Goal: Task Accomplishment & Management: Manage account settings

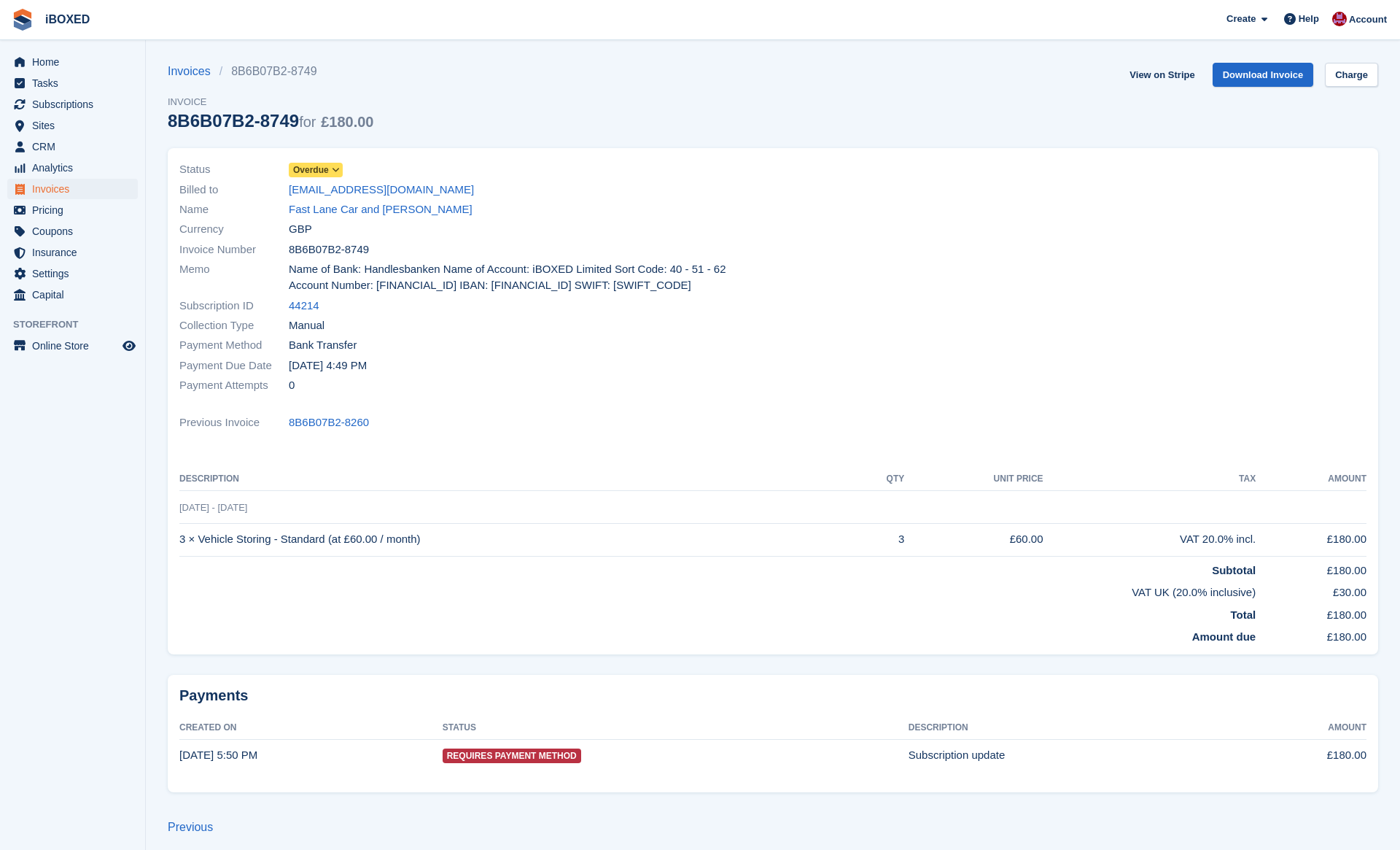
scroll to position [2, 0]
click at [503, 100] on div "Invoices 8B6B07B2-8749 Invoice 8B6B07B2-8749 for £180.00 View on Stripe Downloa…" at bounding box center [773, 104] width 1210 height 85
click at [496, 111] on div "Invoices 8B6B07B2-8749 Invoice 8B6B07B2-8749 for £180.00 View on Stripe Downloa…" at bounding box center [773, 104] width 1210 height 85
click at [93, 69] on span "Home" at bounding box center [75, 61] width 88 height 21
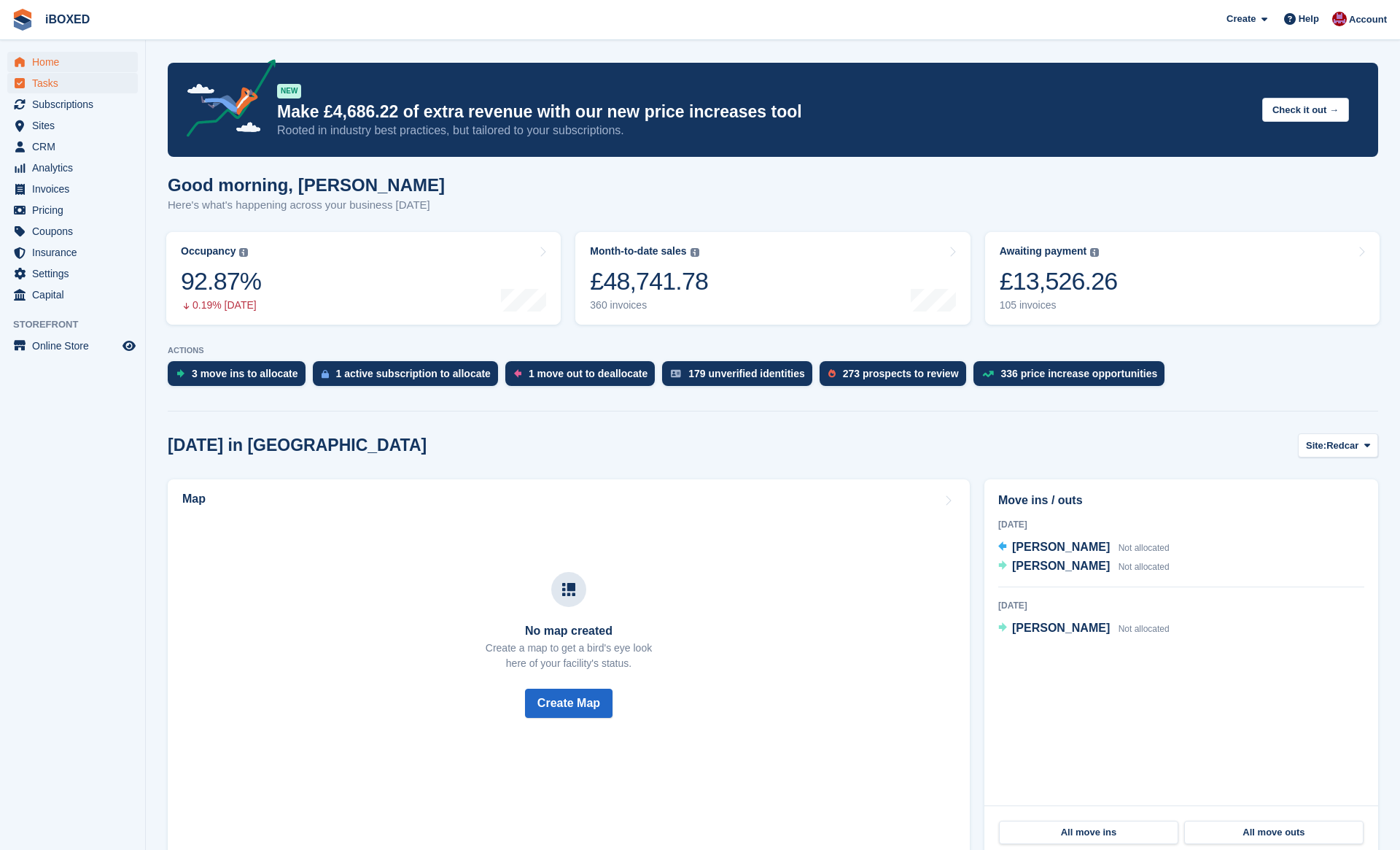
click at [83, 75] on span "Tasks" at bounding box center [75, 83] width 88 height 21
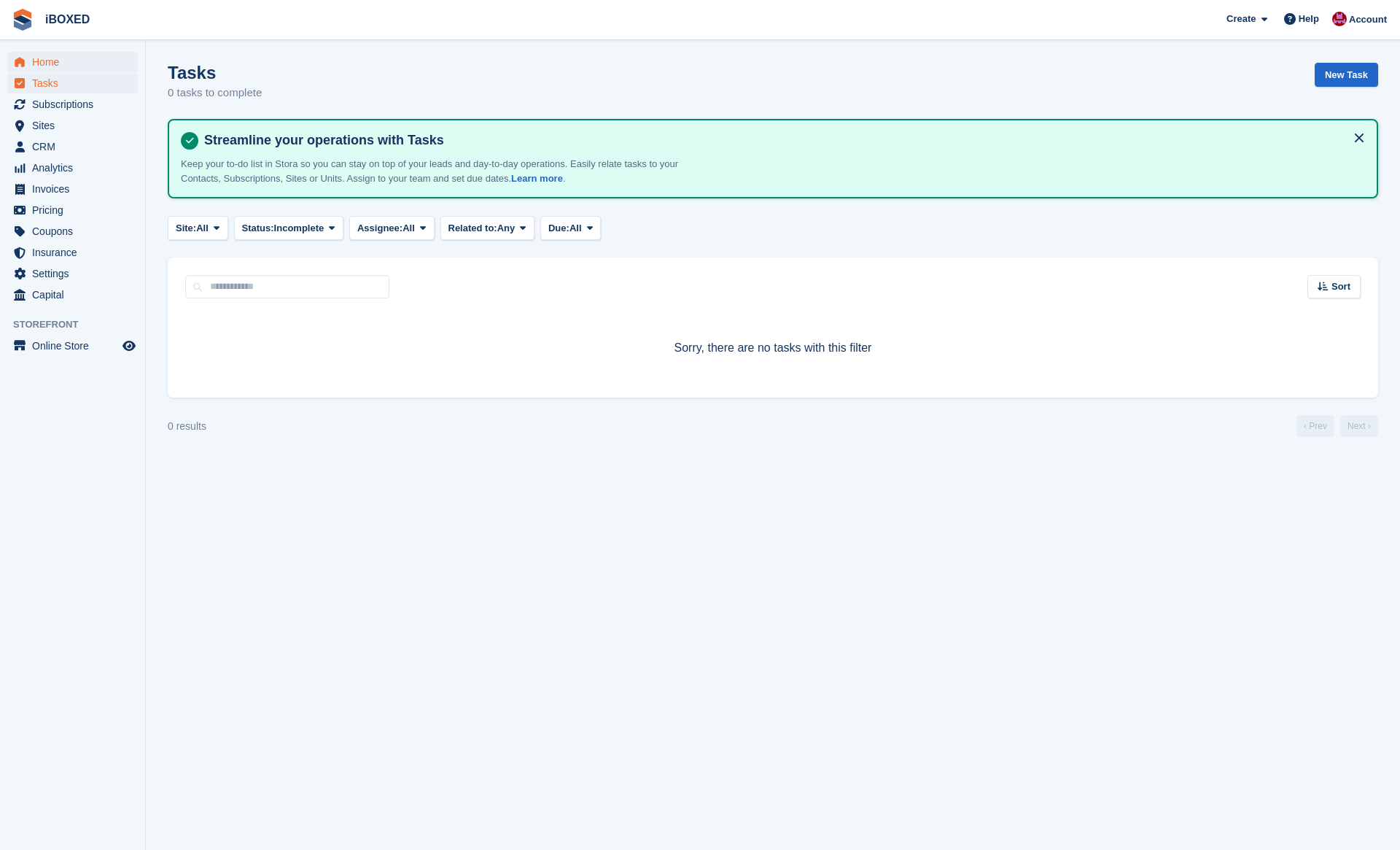
click at [117, 68] on span "Home" at bounding box center [75, 61] width 88 height 21
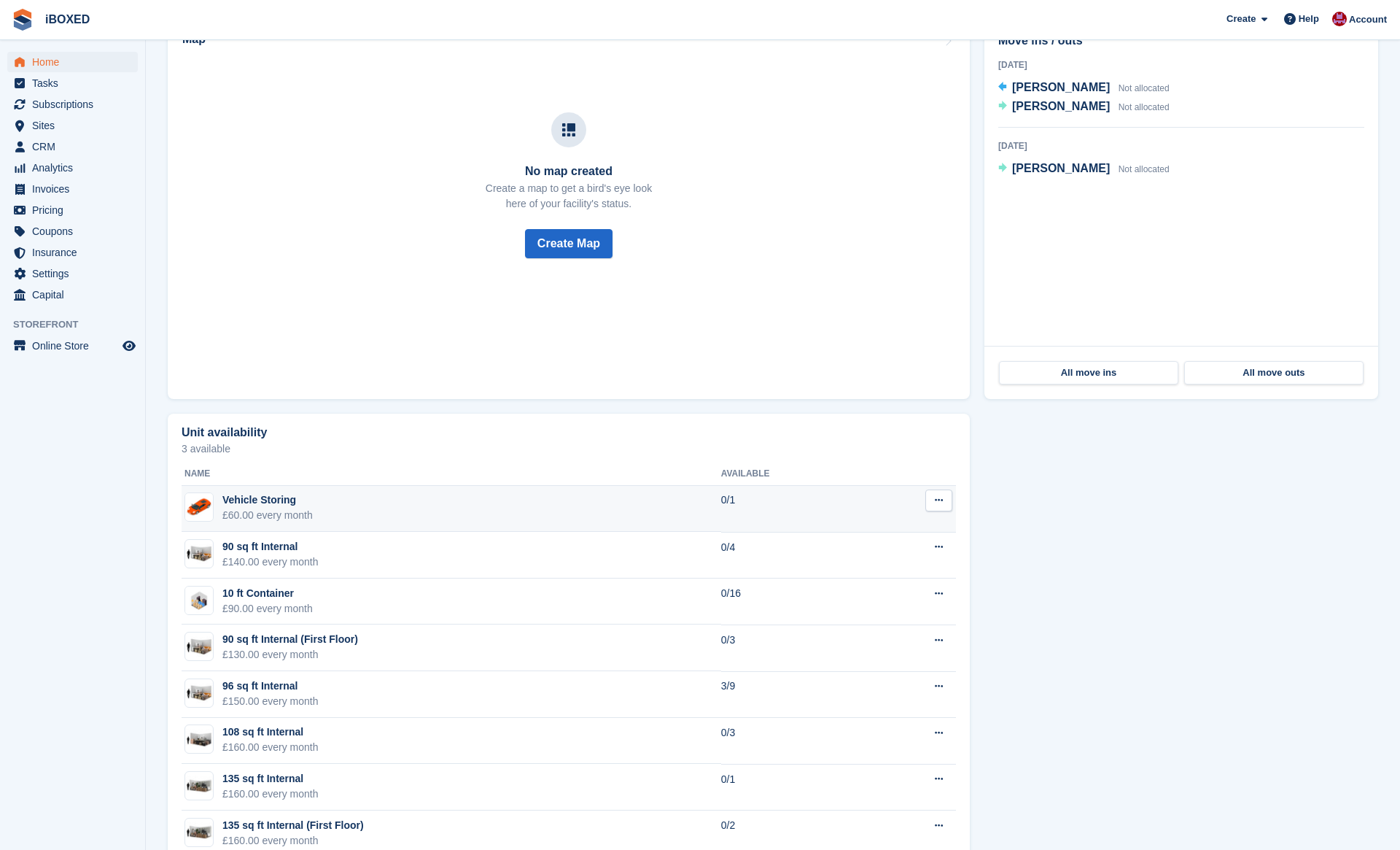
scroll to position [460, 0]
click at [81, 168] on span "Analytics" at bounding box center [75, 167] width 88 height 21
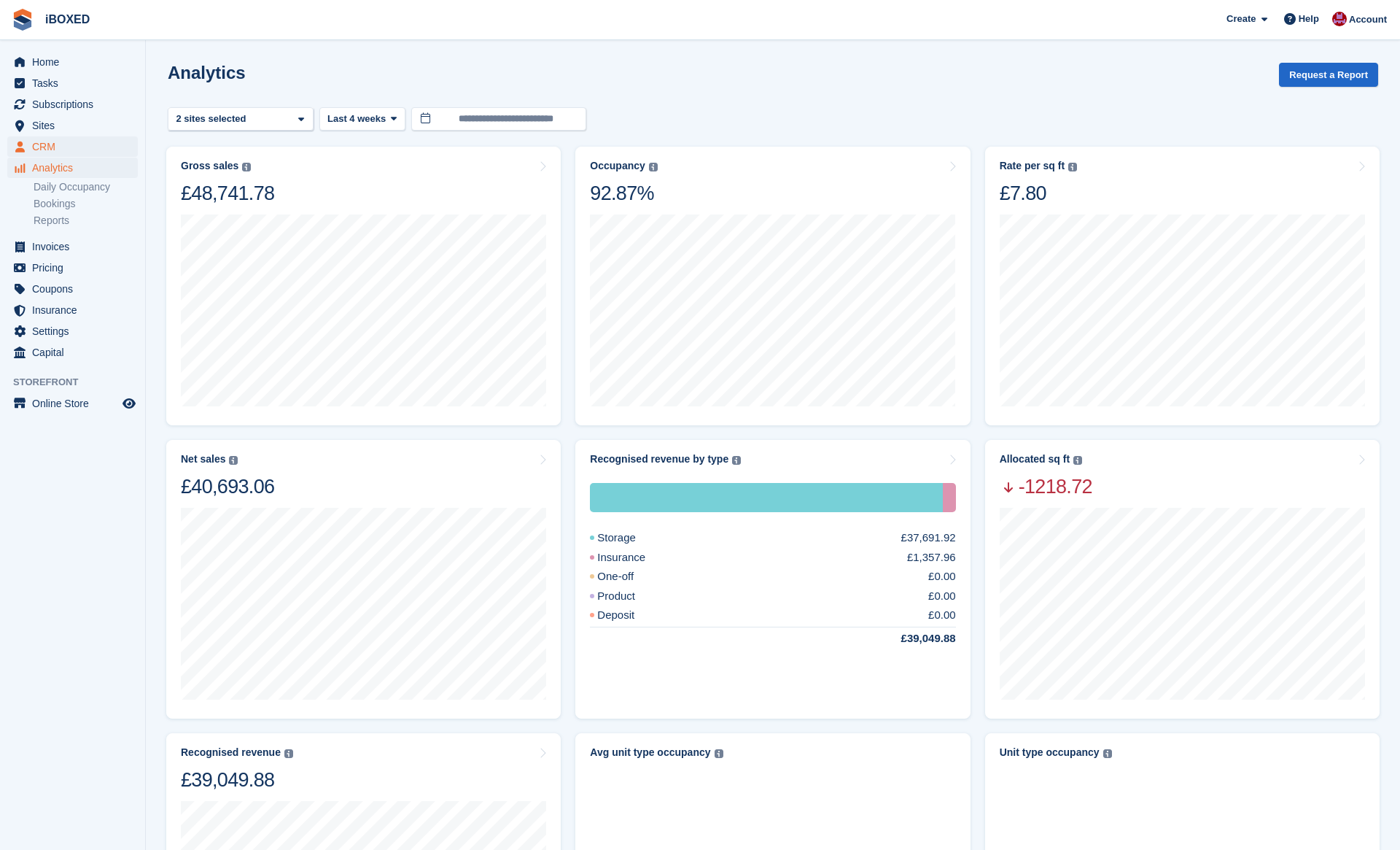
click at [77, 149] on span "CRM" at bounding box center [75, 146] width 88 height 21
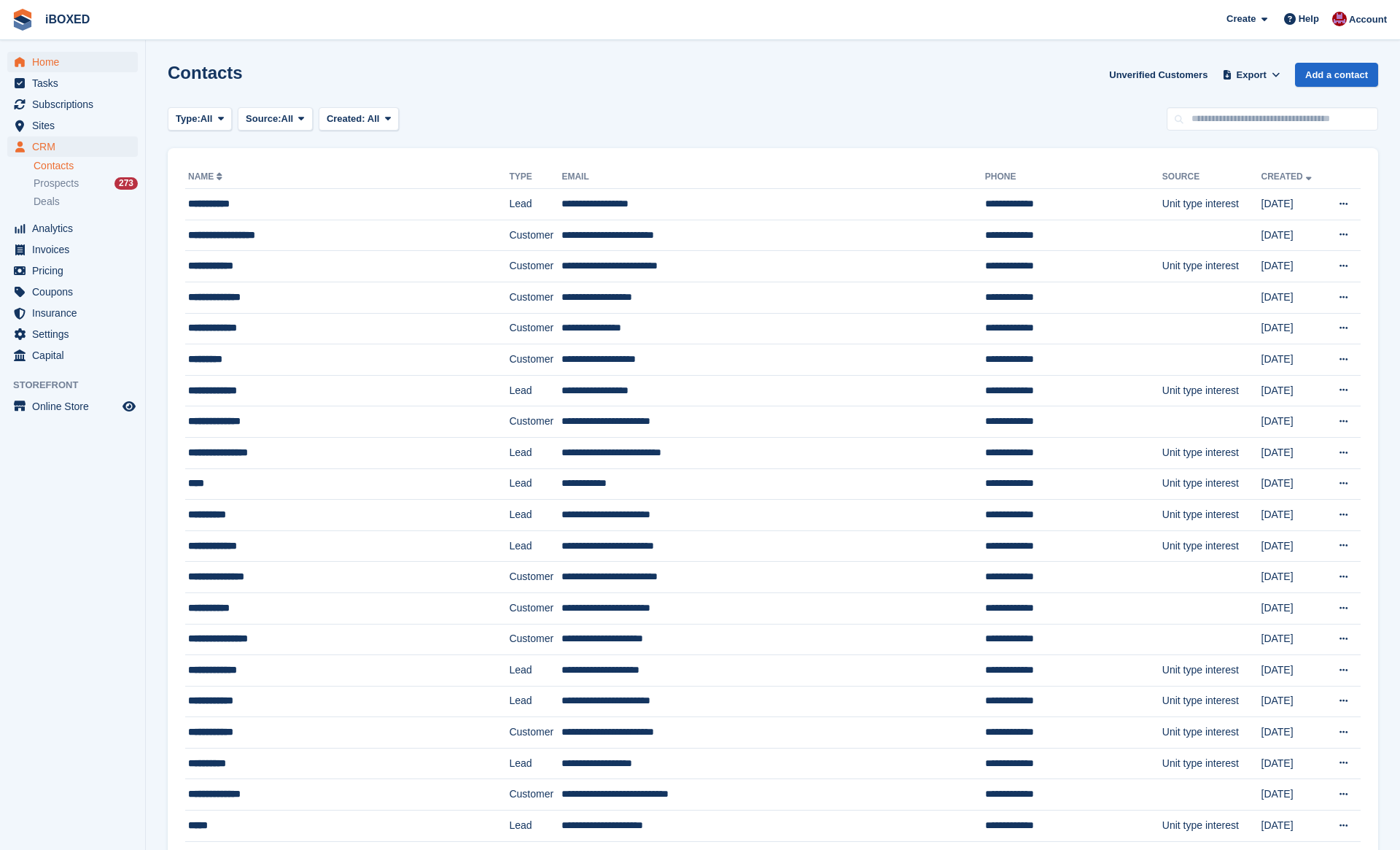
click at [89, 68] on span "Home" at bounding box center [75, 61] width 88 height 21
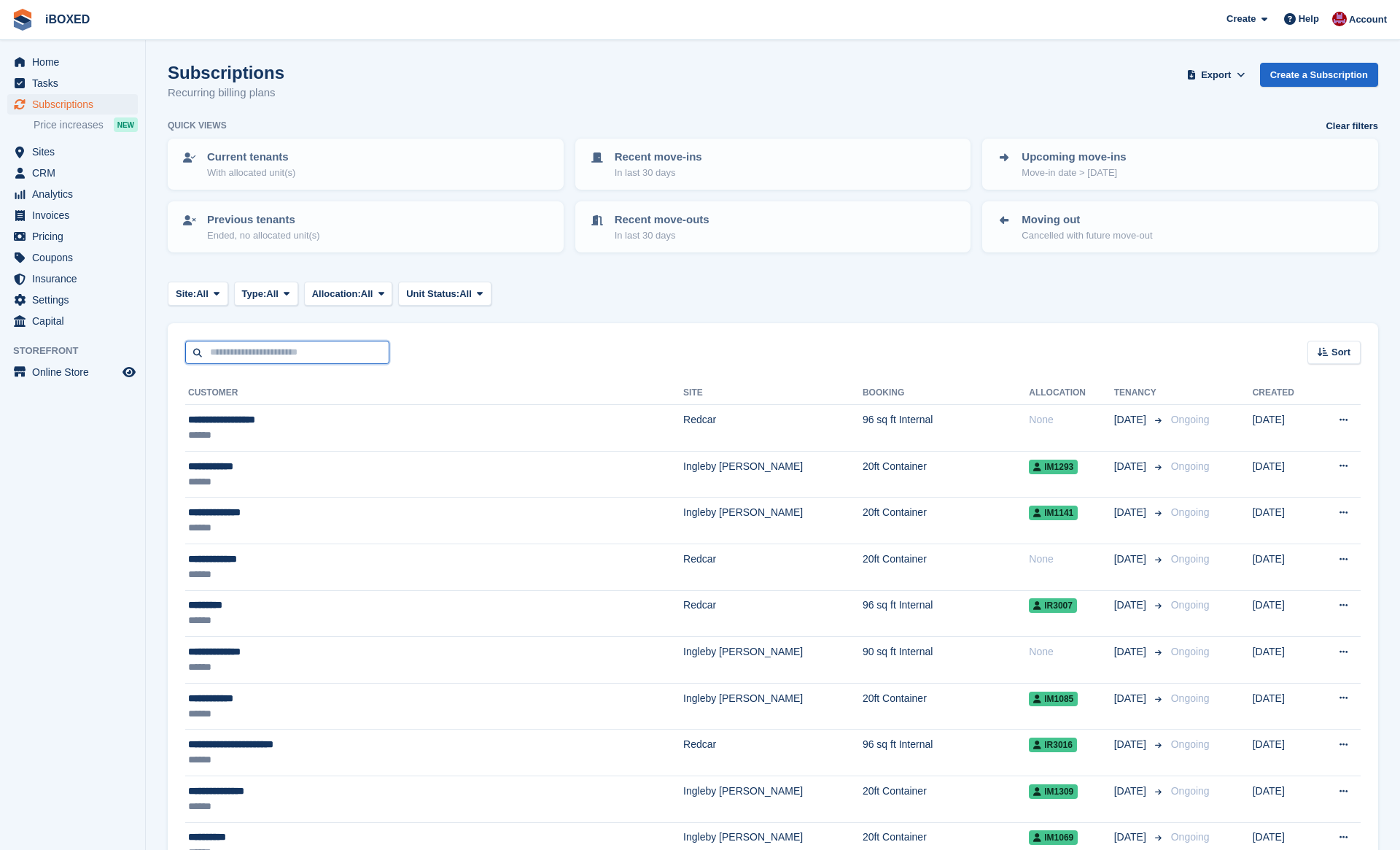
click at [333, 347] on input "text" at bounding box center [287, 353] width 204 height 24
type input "****"
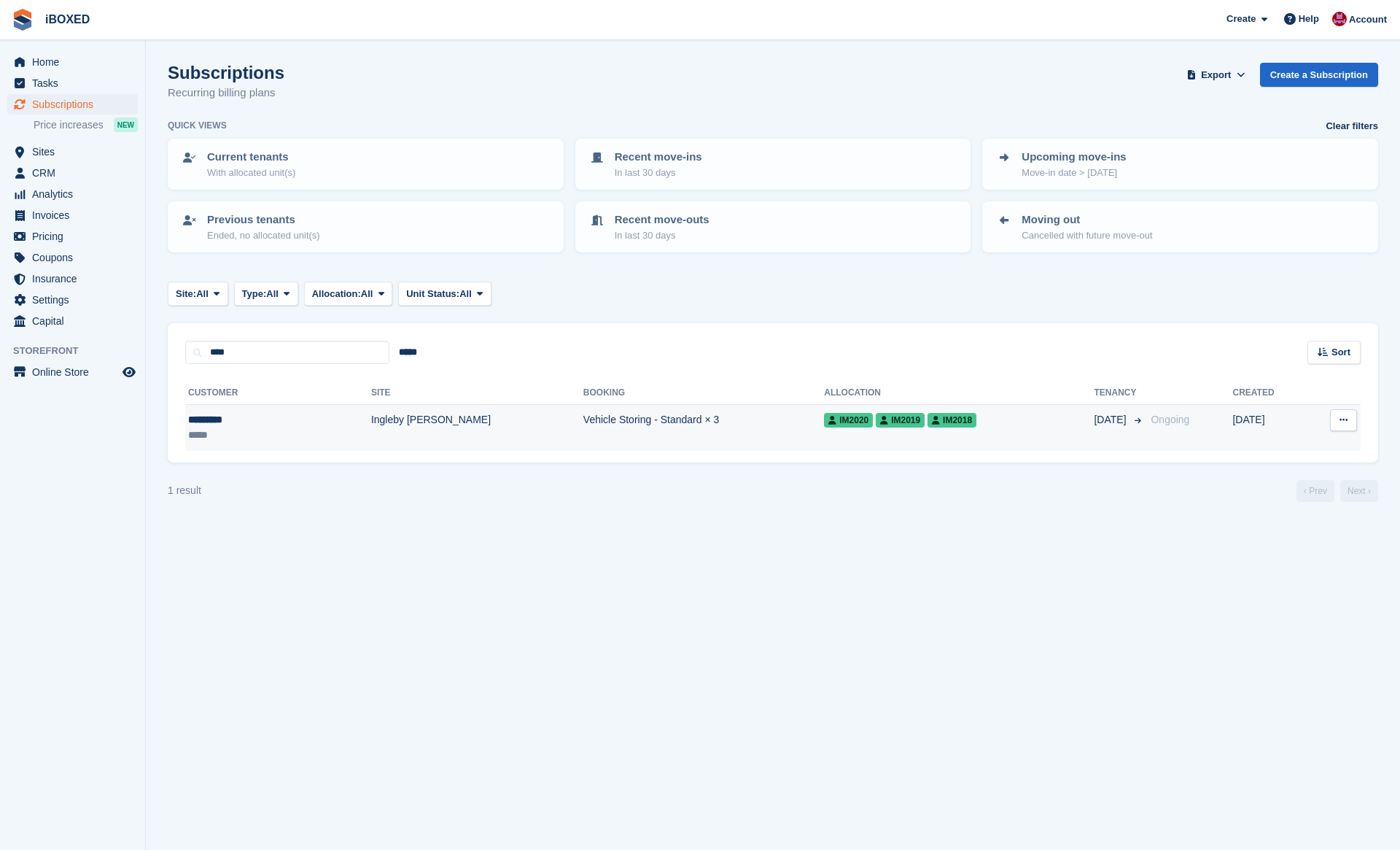
click at [371, 432] on td "Ingleby [PERSON_NAME]" at bounding box center [477, 428] width 212 height 46
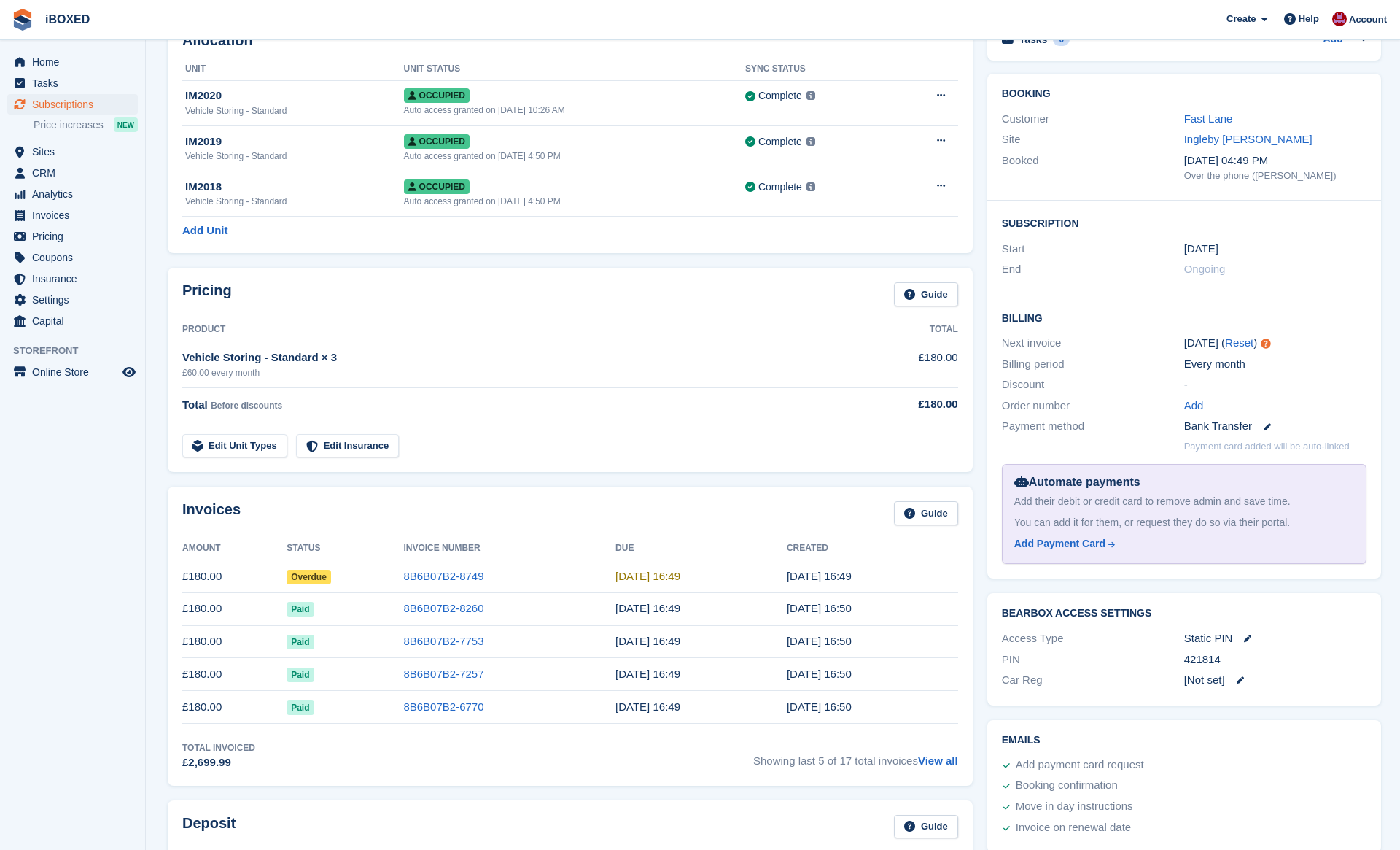
scroll to position [98, 0]
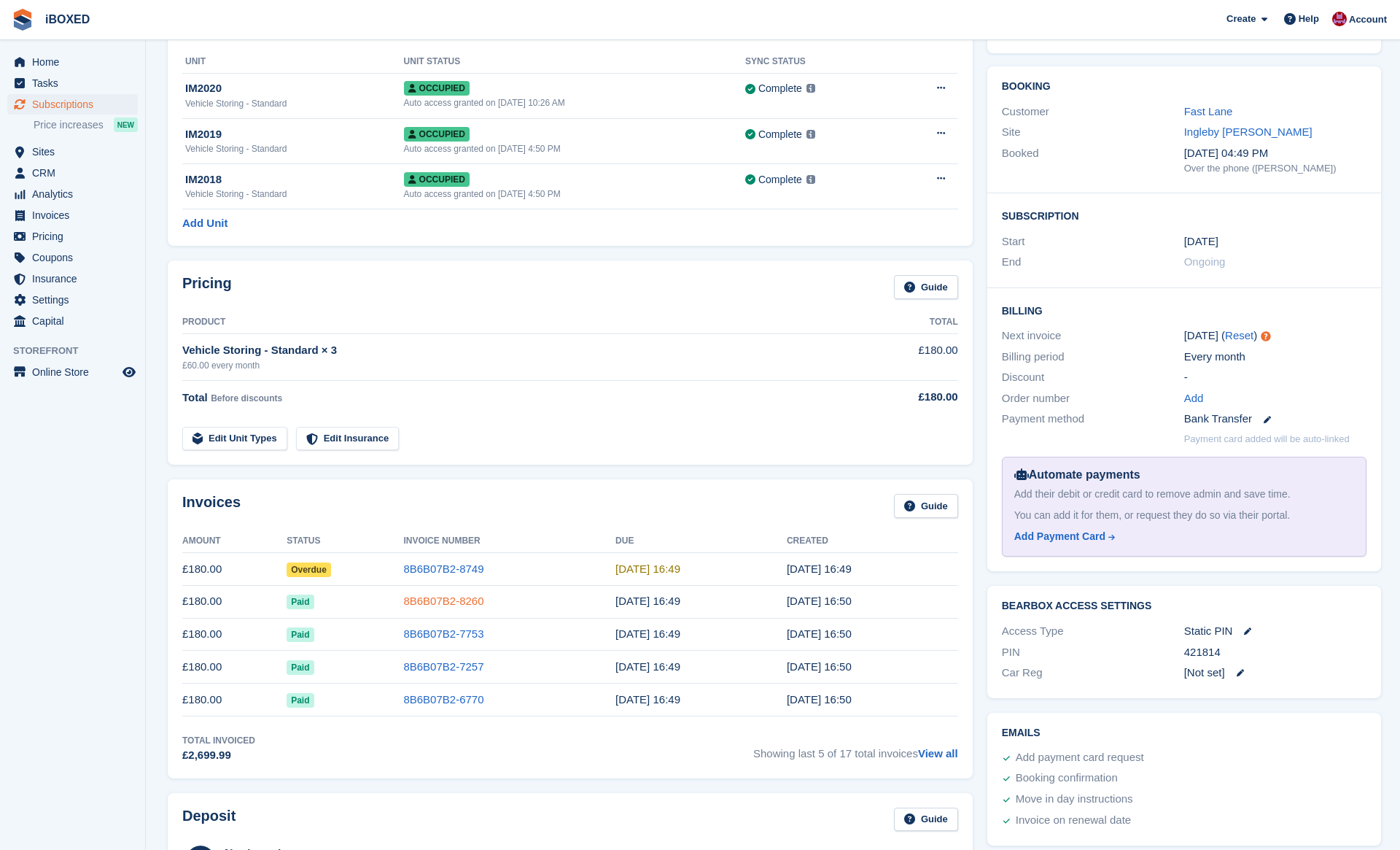
click at [426, 601] on link "8B6B07B2-8260" at bounding box center [443, 600] width 80 height 13
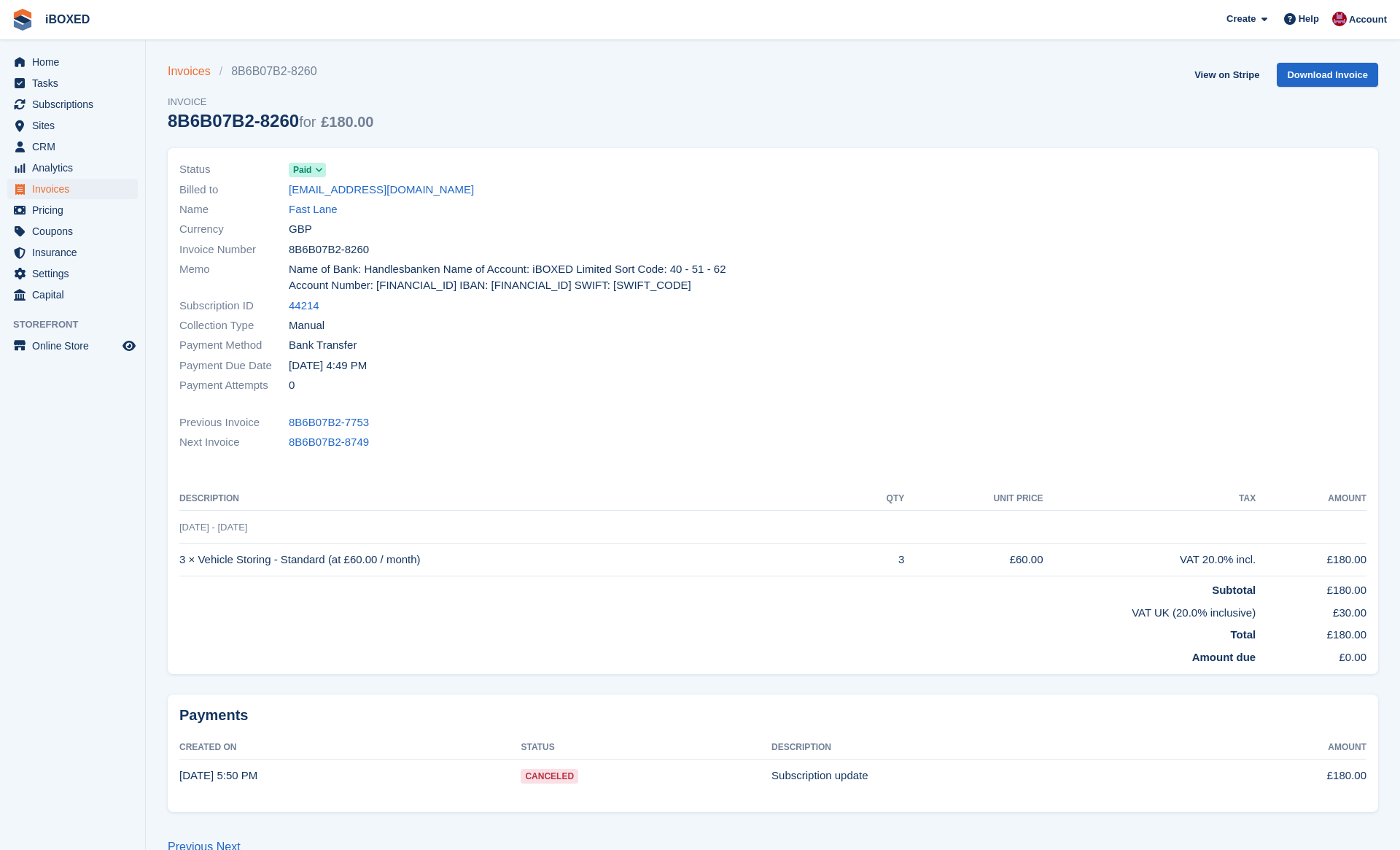
click at [202, 78] on link "Invoices" at bounding box center [193, 71] width 52 height 17
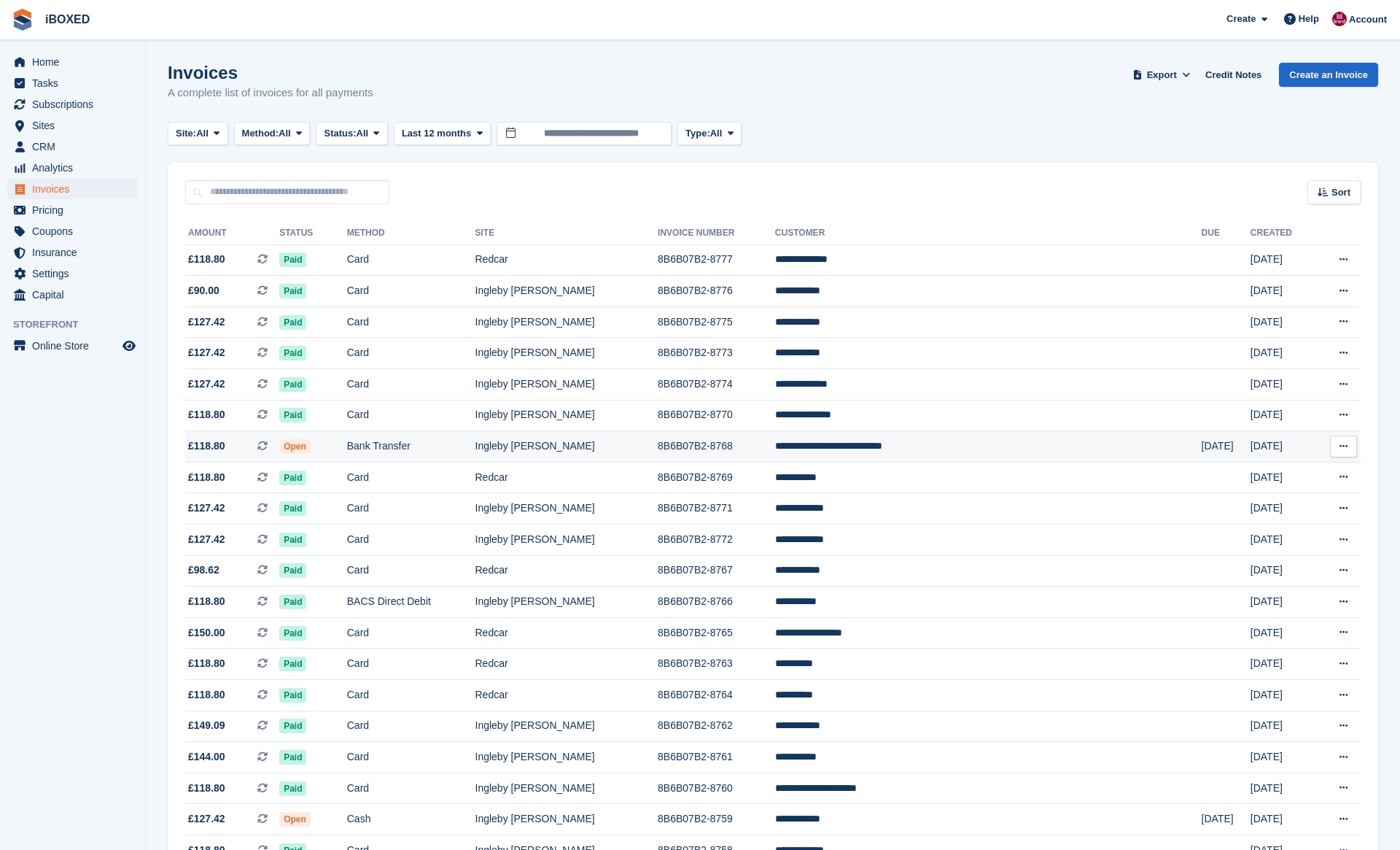
click at [618, 462] on td "Ingleby [PERSON_NAME]" at bounding box center [567, 447] width 183 height 32
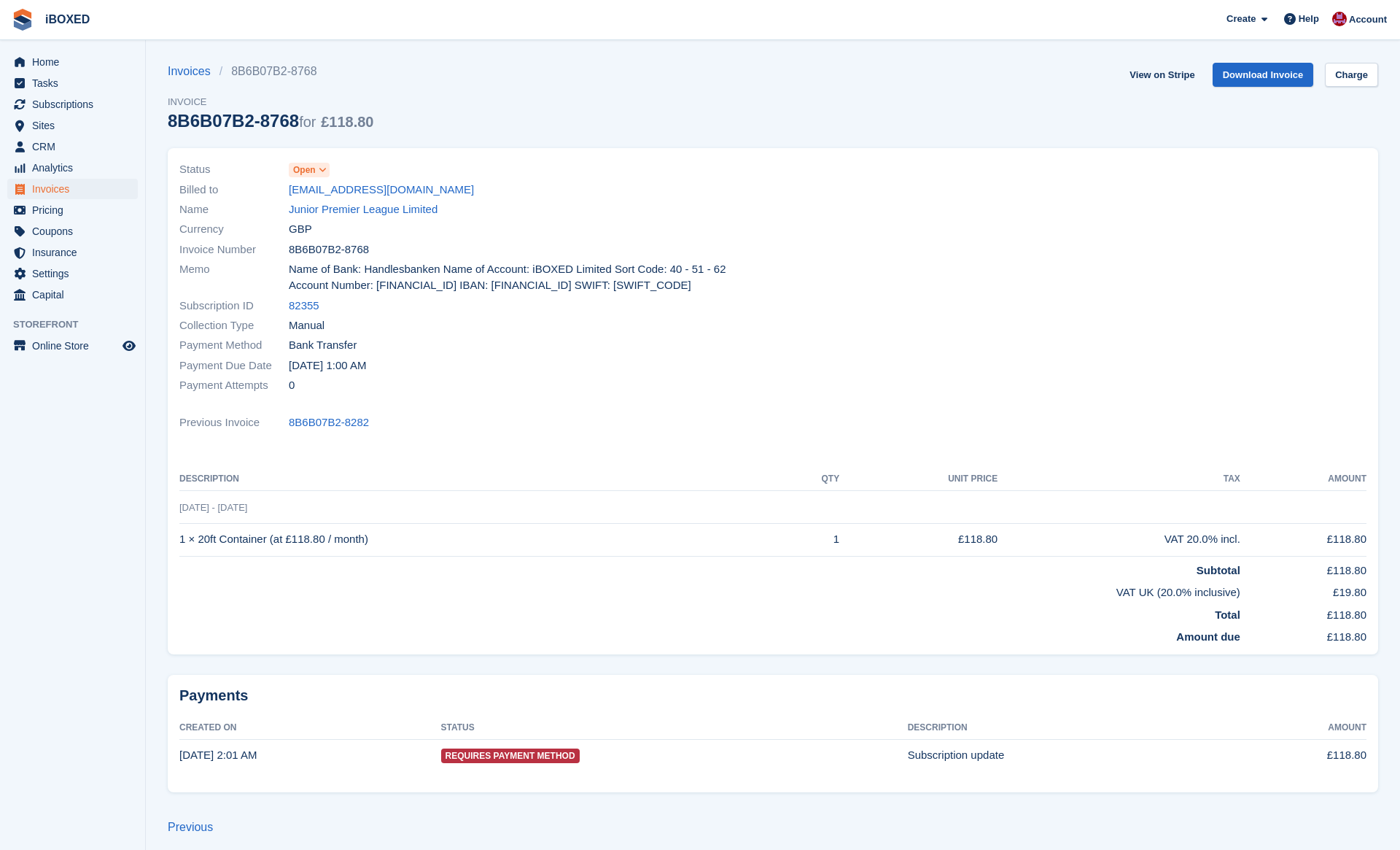
scroll to position [2, 0]
click at [69, 172] on span "Analytics" at bounding box center [75, 167] width 88 height 21
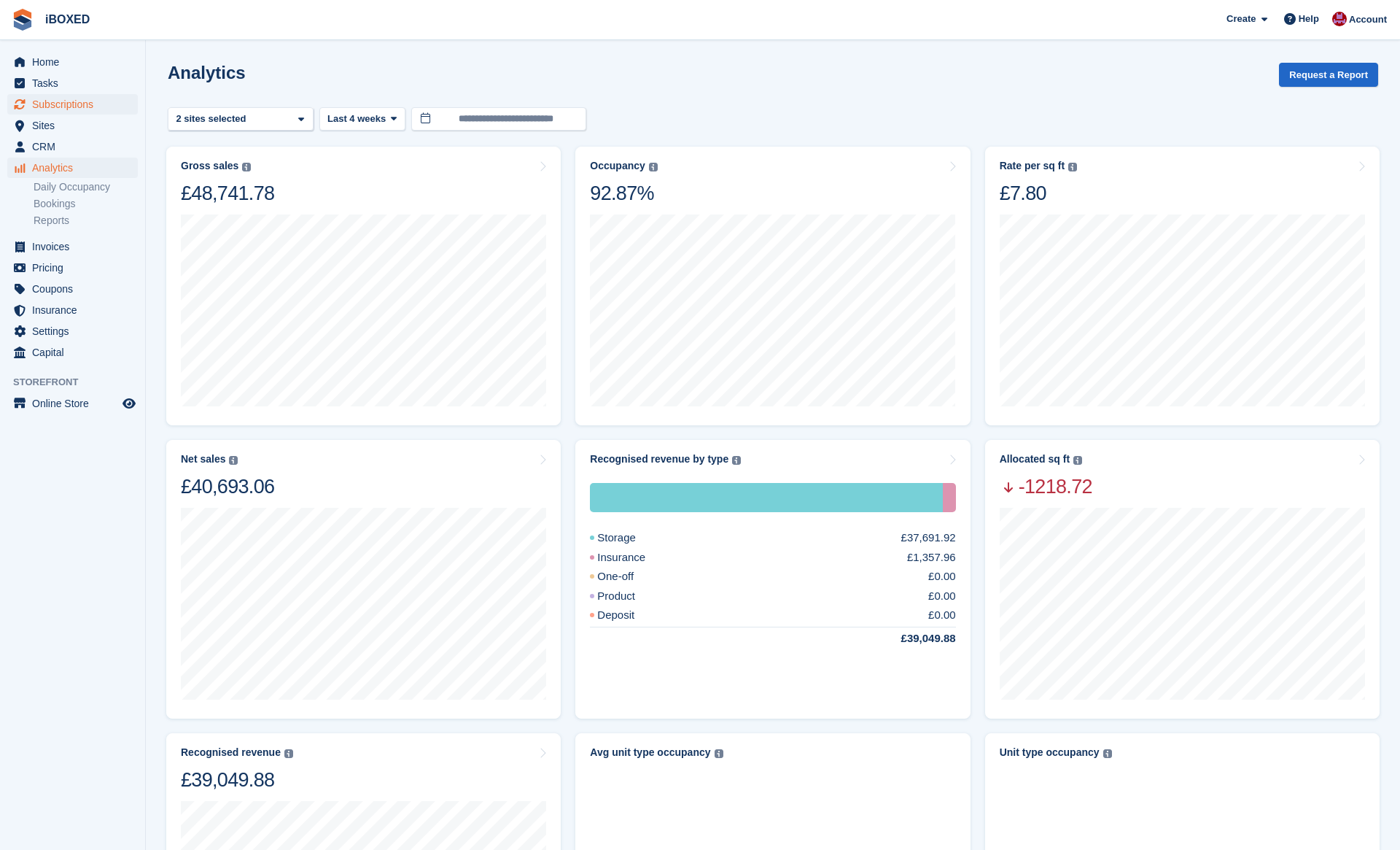
click at [78, 100] on span "Subscriptions" at bounding box center [75, 104] width 88 height 21
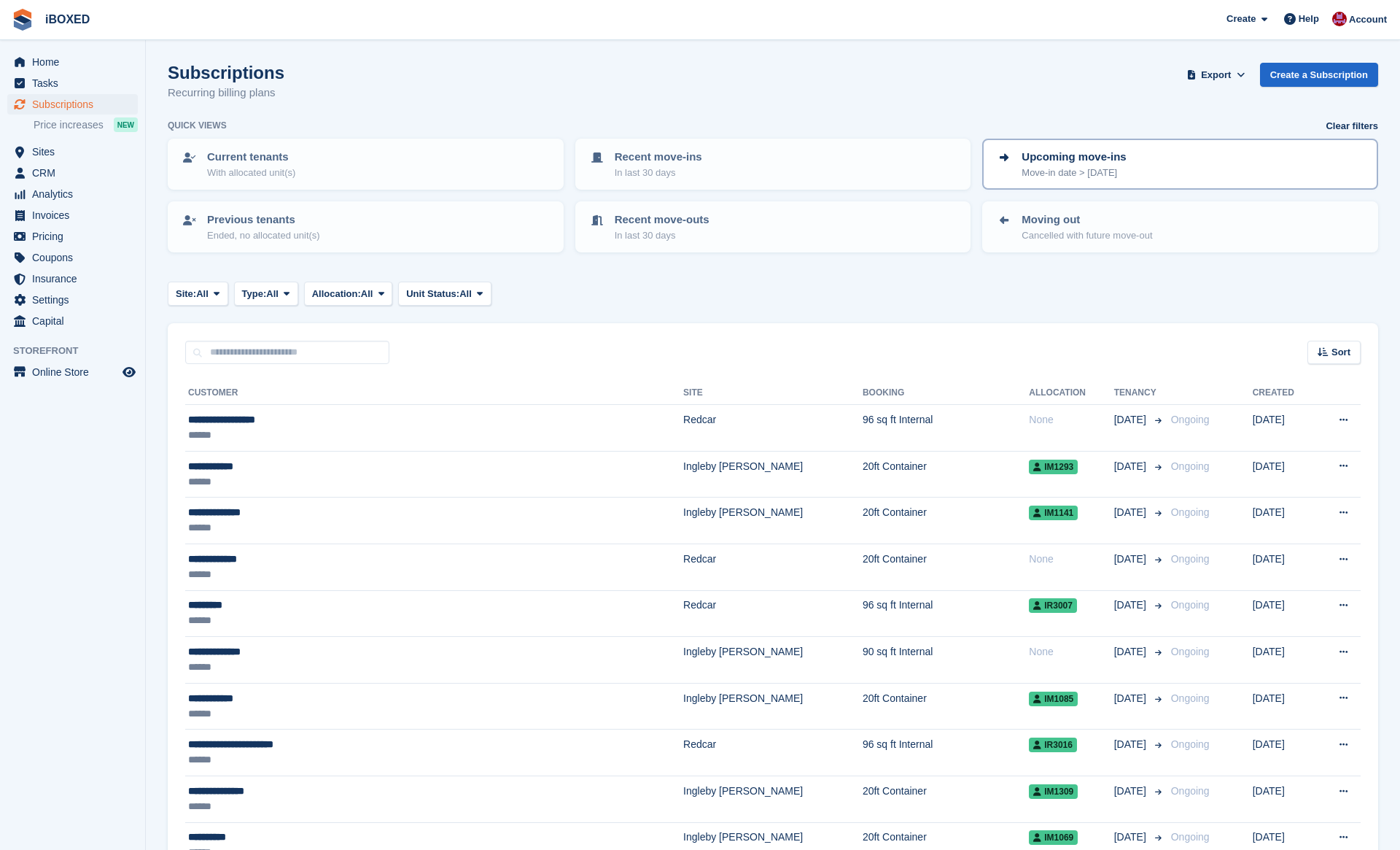
click at [1160, 164] on div "Upcoming move-ins Move-in date > today" at bounding box center [1179, 165] width 370 height 31
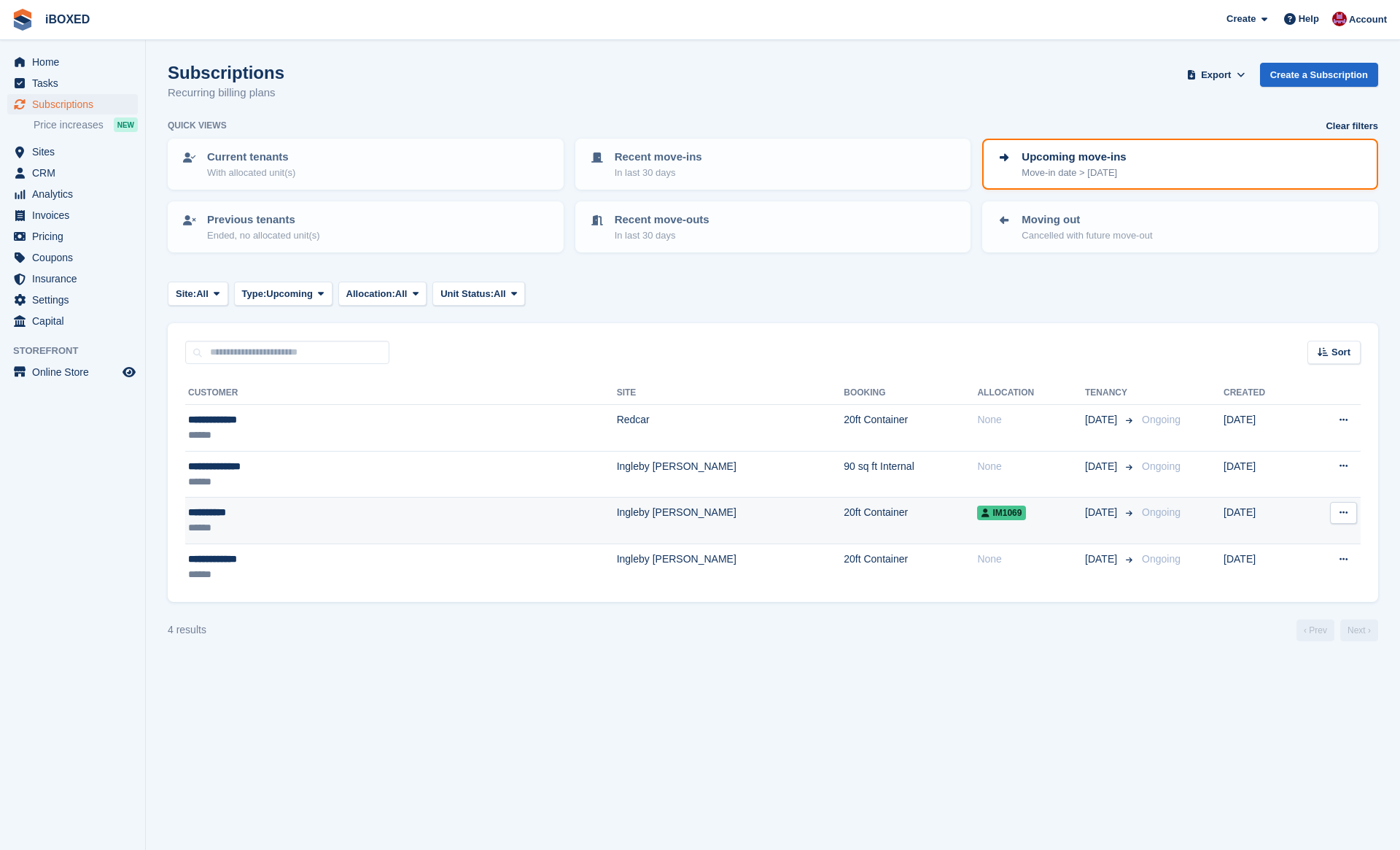
click at [843, 509] on td "20ft Container" at bounding box center [910, 521] width 134 height 47
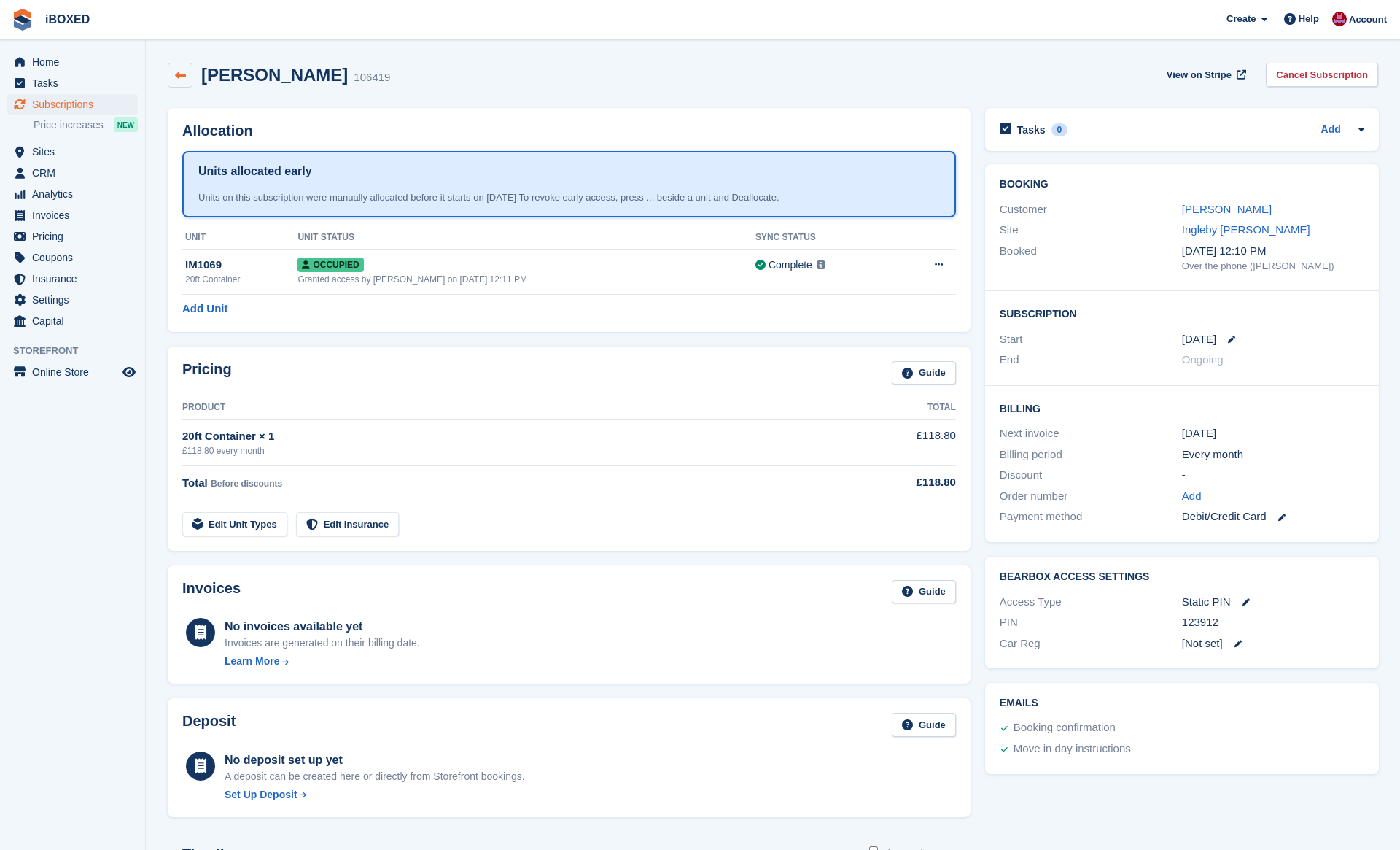
click at [191, 83] on link at bounding box center [180, 74] width 24 height 24
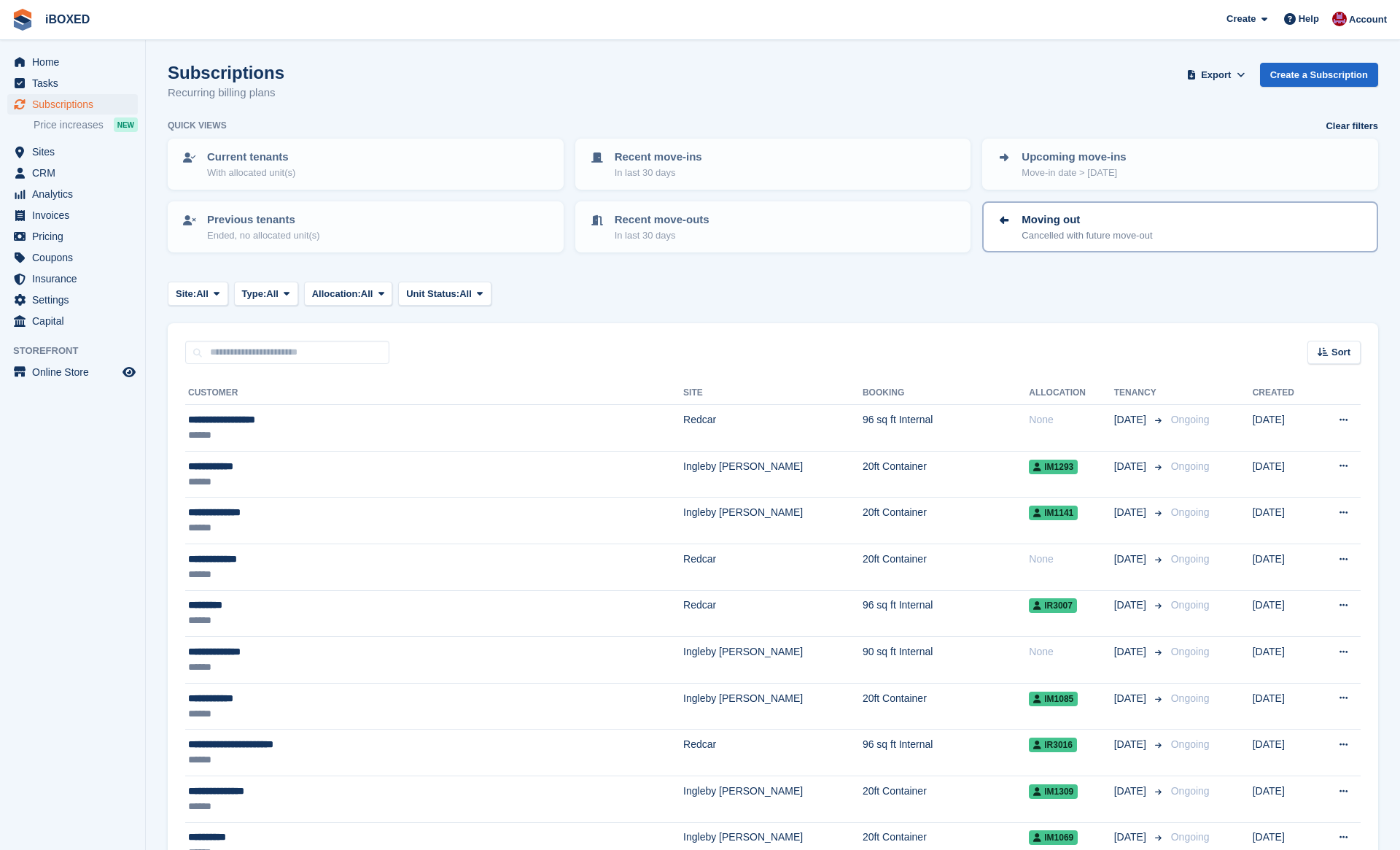
click at [1085, 229] on p "Cancelled with future move-out" at bounding box center [1086, 236] width 130 height 14
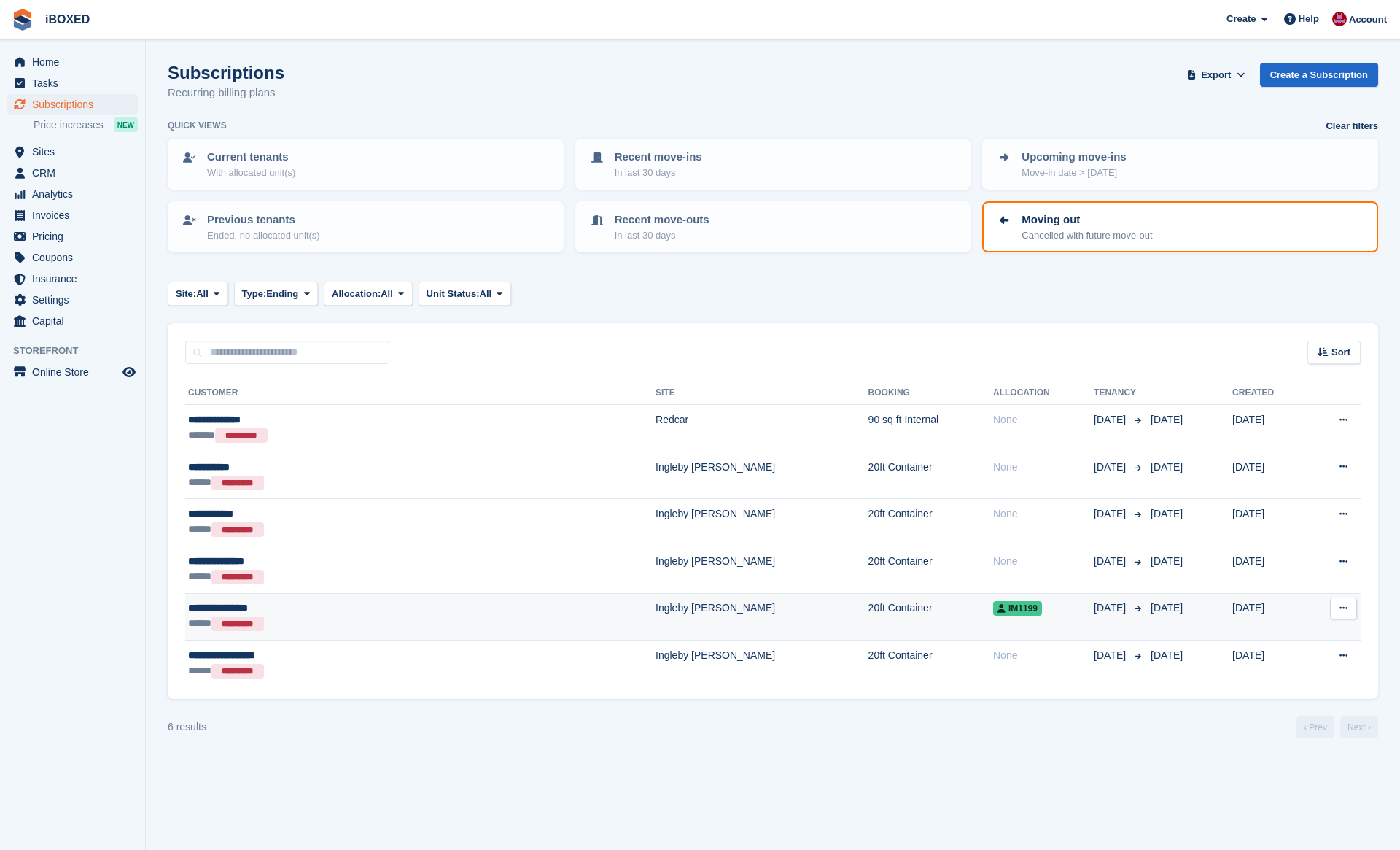
click at [993, 613] on span "IM1199" at bounding box center [1018, 609] width 49 height 14
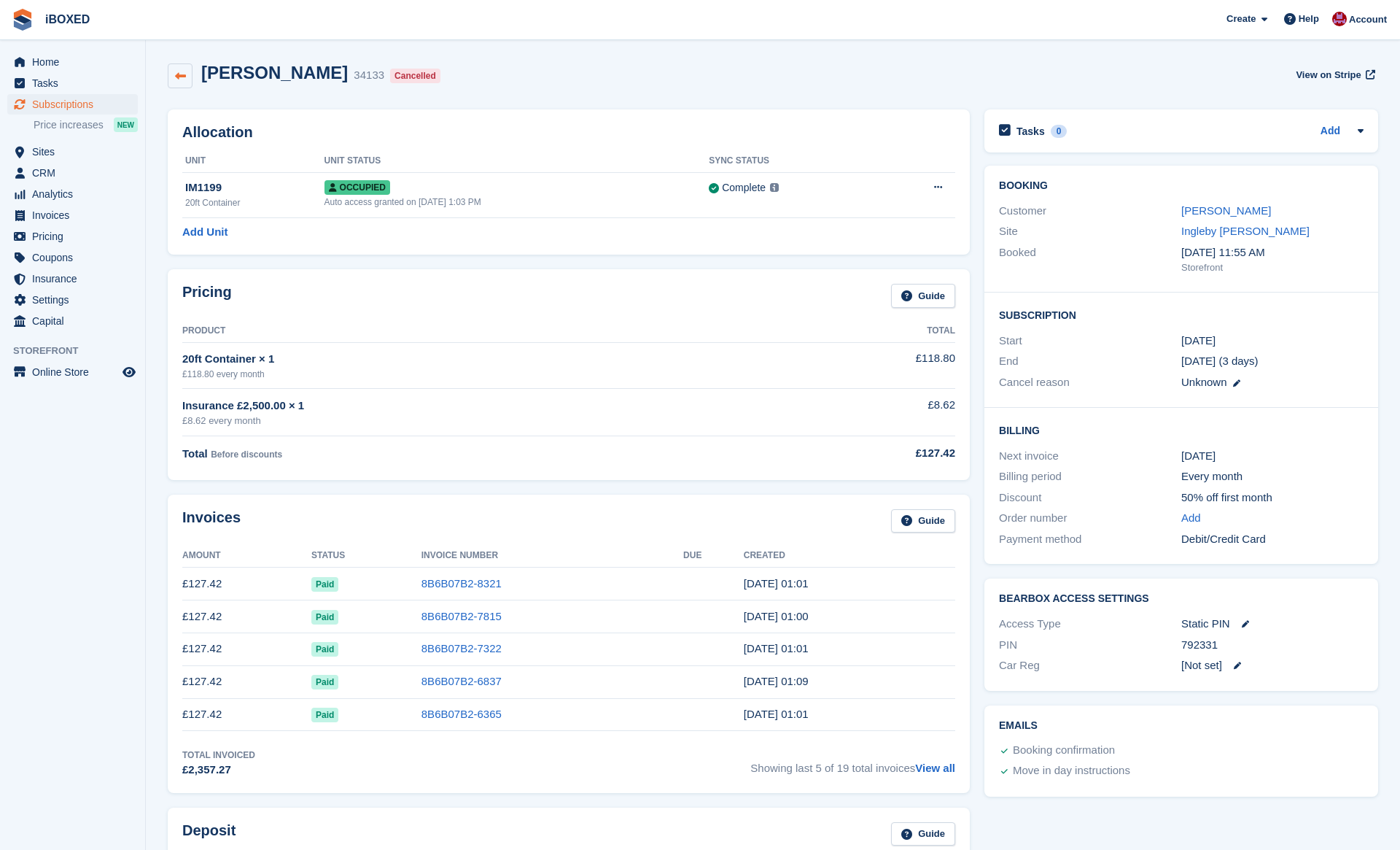
click at [180, 79] on icon at bounding box center [181, 76] width 11 height 11
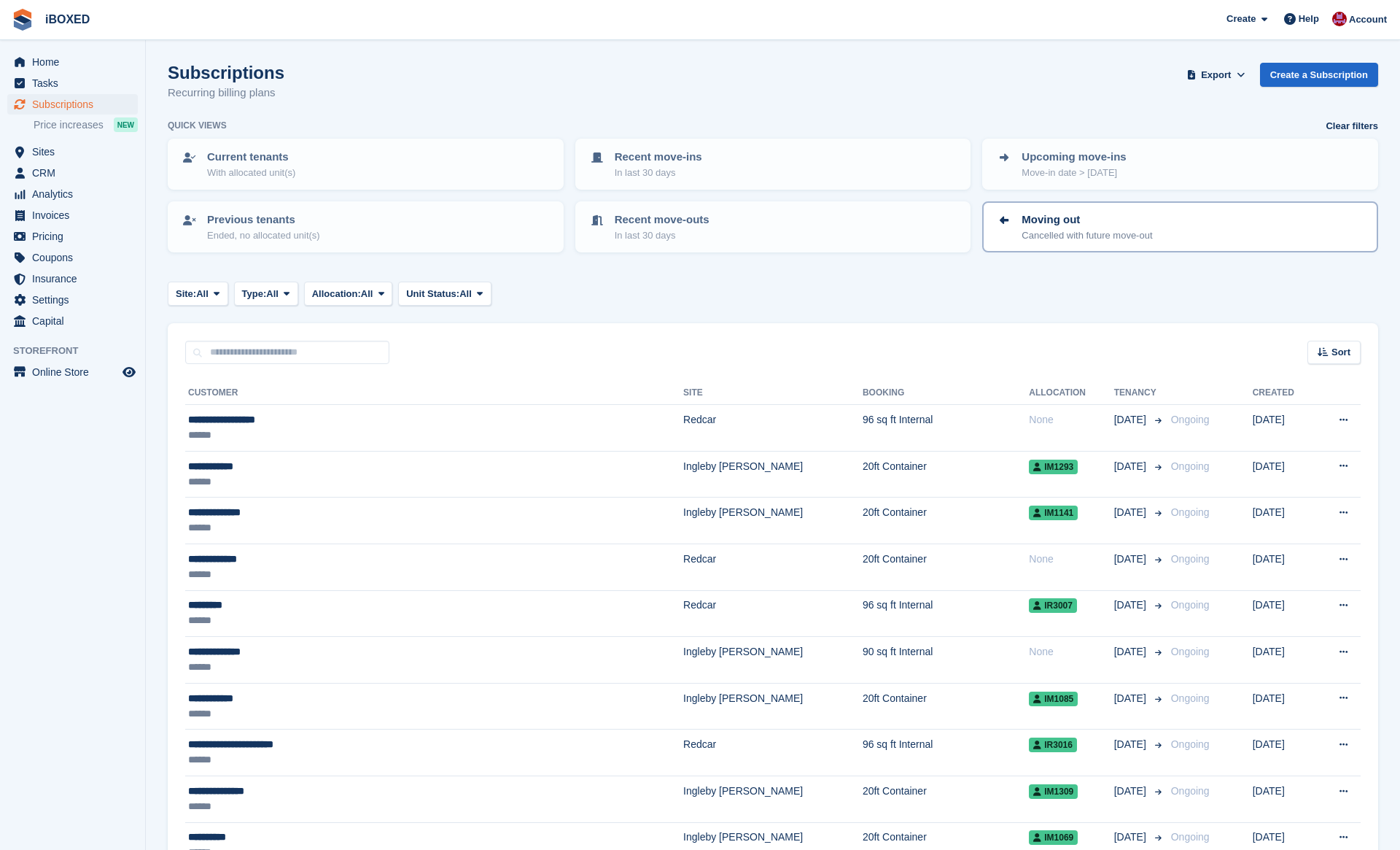
click at [1120, 210] on link "Moving out Cancelled with future move-out" at bounding box center [1179, 226] width 393 height 48
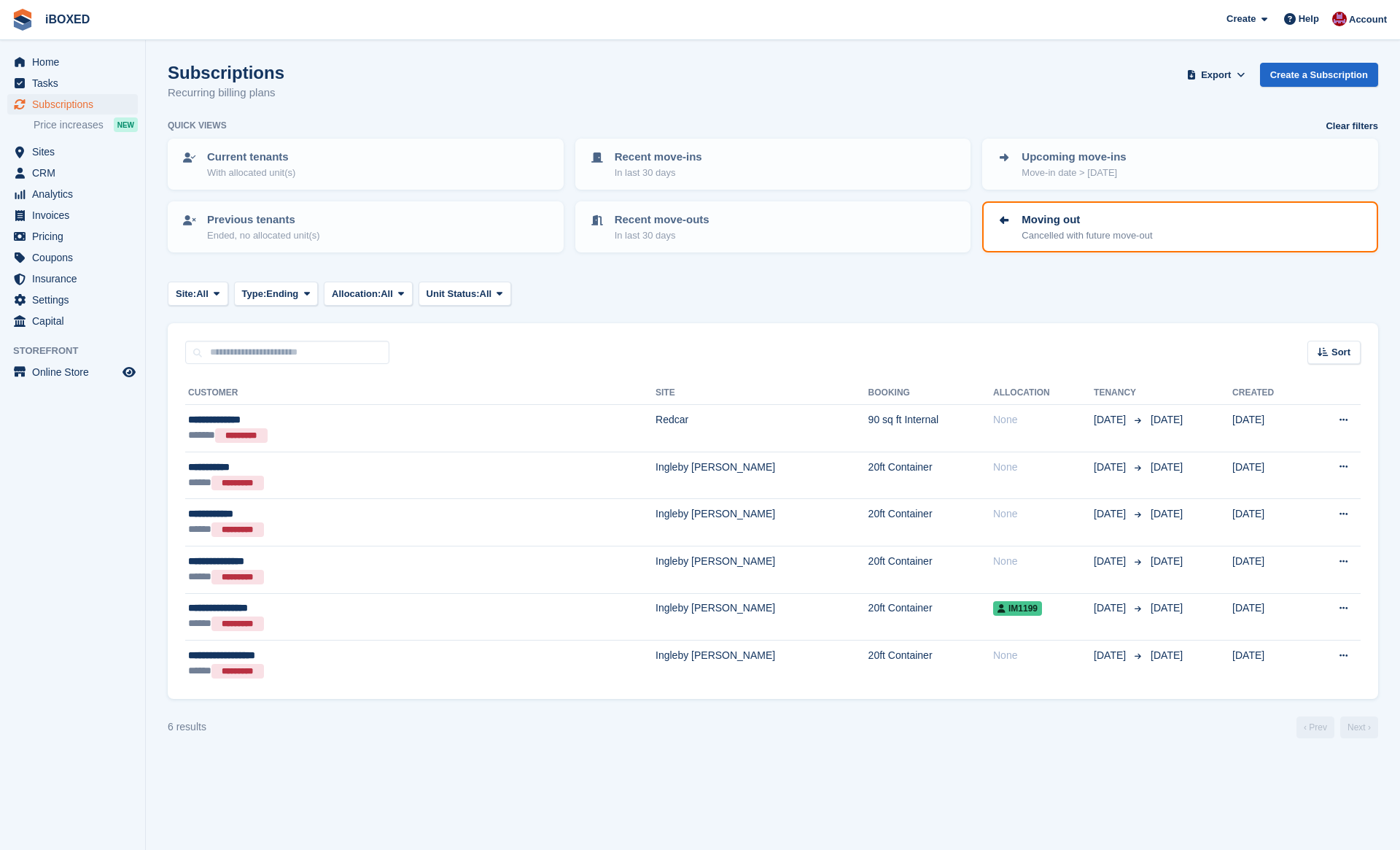
click at [979, 90] on div "Subscriptions Recurring billing plans Export Export Subscriptions Export a CSV …" at bounding box center [773, 90] width 1210 height 56
drag, startPoint x: 806, startPoint y: 353, endPoint x: 813, endPoint y: 347, distance: 9.2
click at [813, 343] on div "Sort Sort by Customer name Date created Move in date Move out date Created (old…" at bounding box center [773, 344] width 1210 height 42
click at [454, 109] on div "Subscriptions Recurring billing plans Export Export Subscriptions Export a CSV …" at bounding box center [773, 90] width 1210 height 56
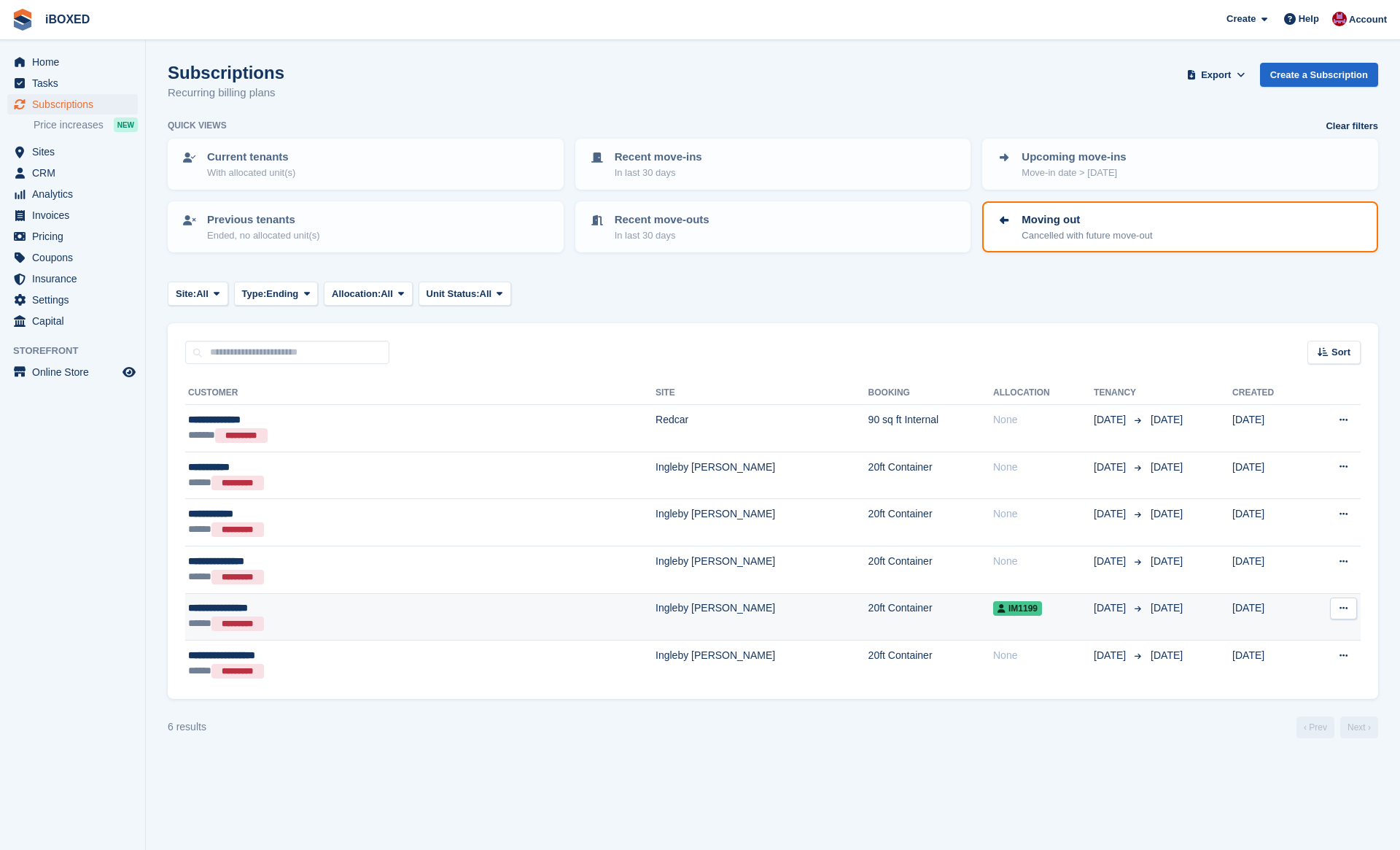
click at [869, 613] on td "20ft Container" at bounding box center [931, 617] width 125 height 47
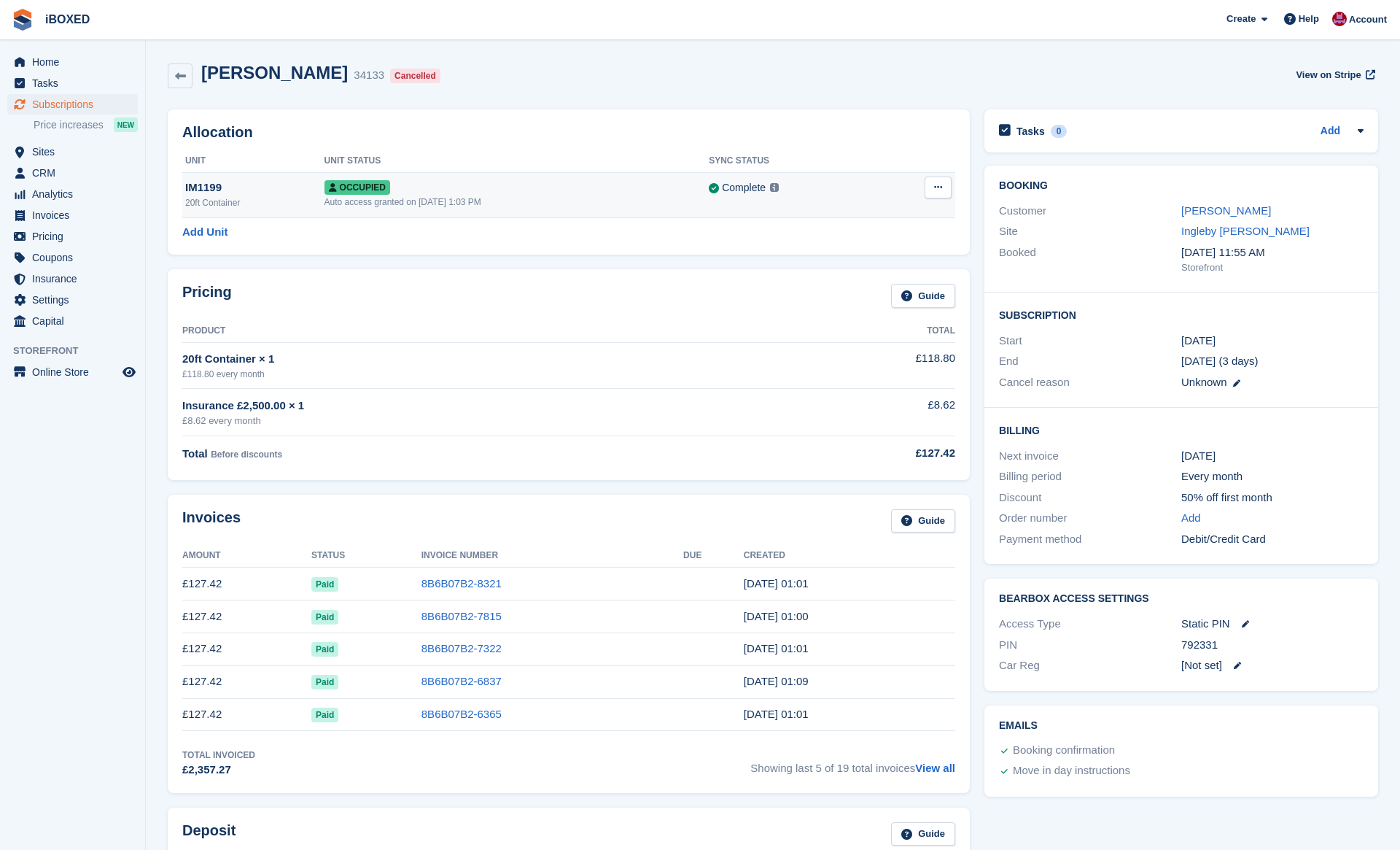
click at [937, 192] on icon at bounding box center [937, 187] width 8 height 9
click at [933, 127] on h2 "Allocation" at bounding box center [568, 132] width 773 height 17
click at [189, 77] on link at bounding box center [180, 75] width 24 height 24
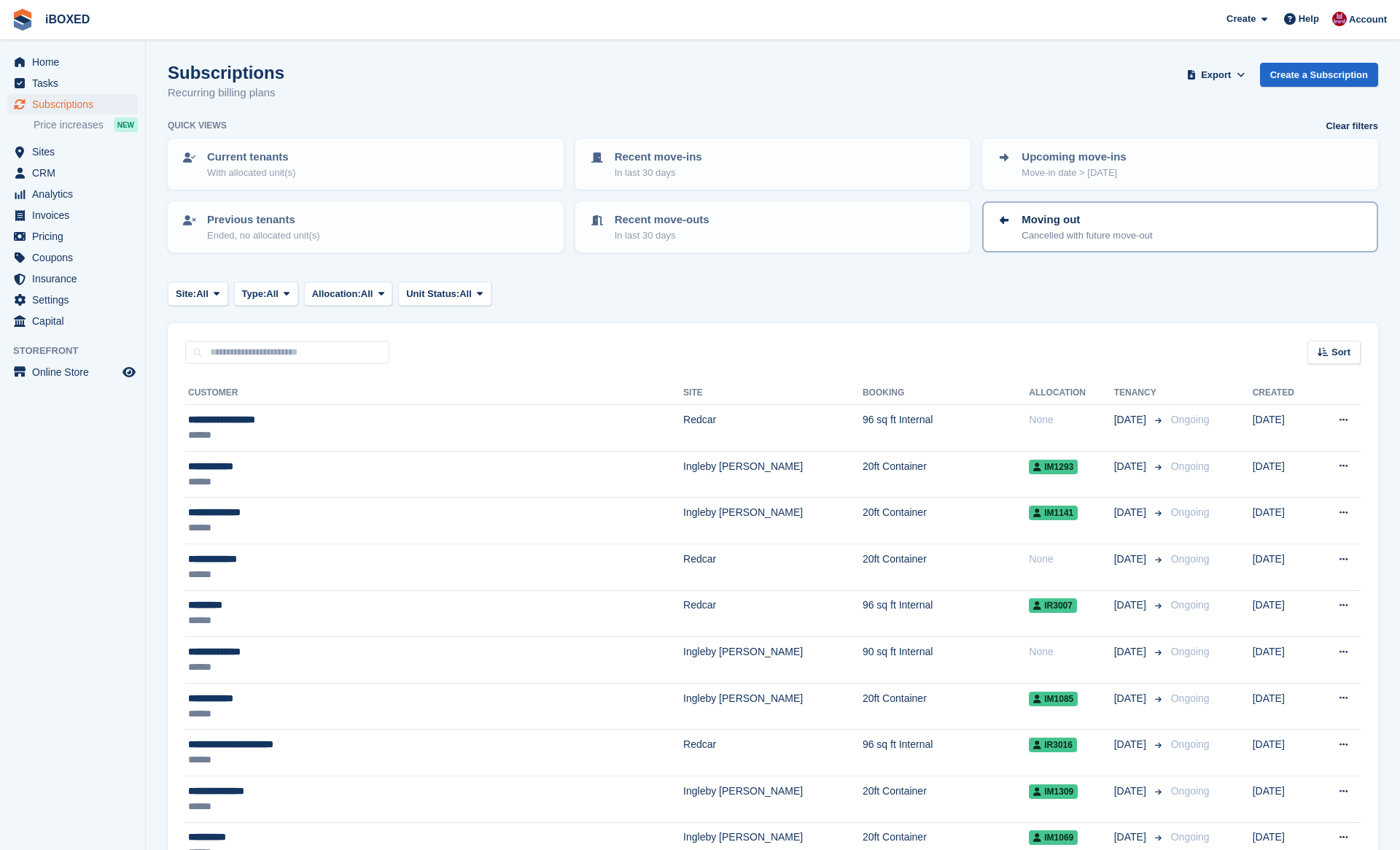
click at [1085, 225] on p "Moving out" at bounding box center [1086, 220] width 130 height 17
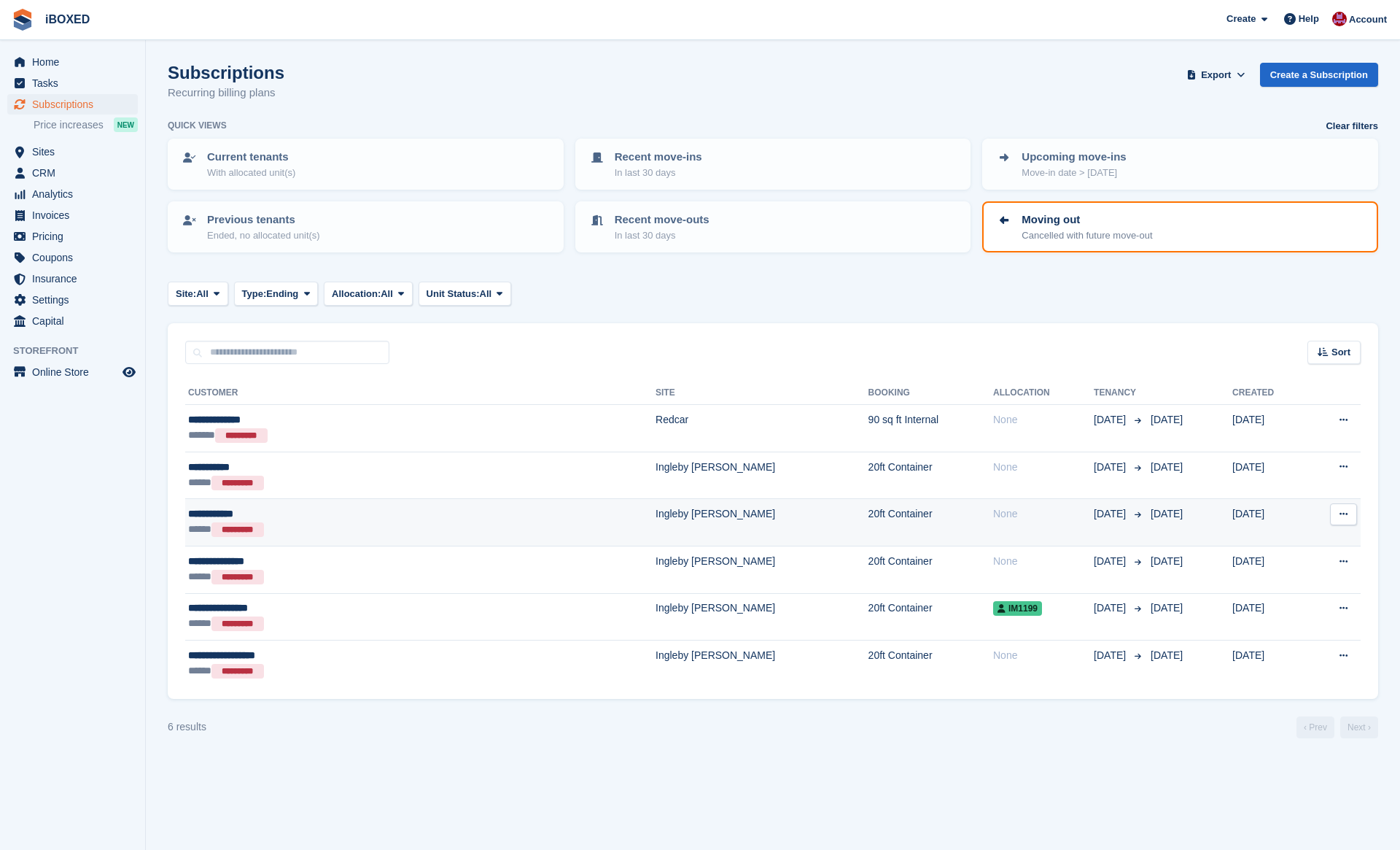
click at [993, 521] on td "None" at bounding box center [1043, 523] width 100 height 47
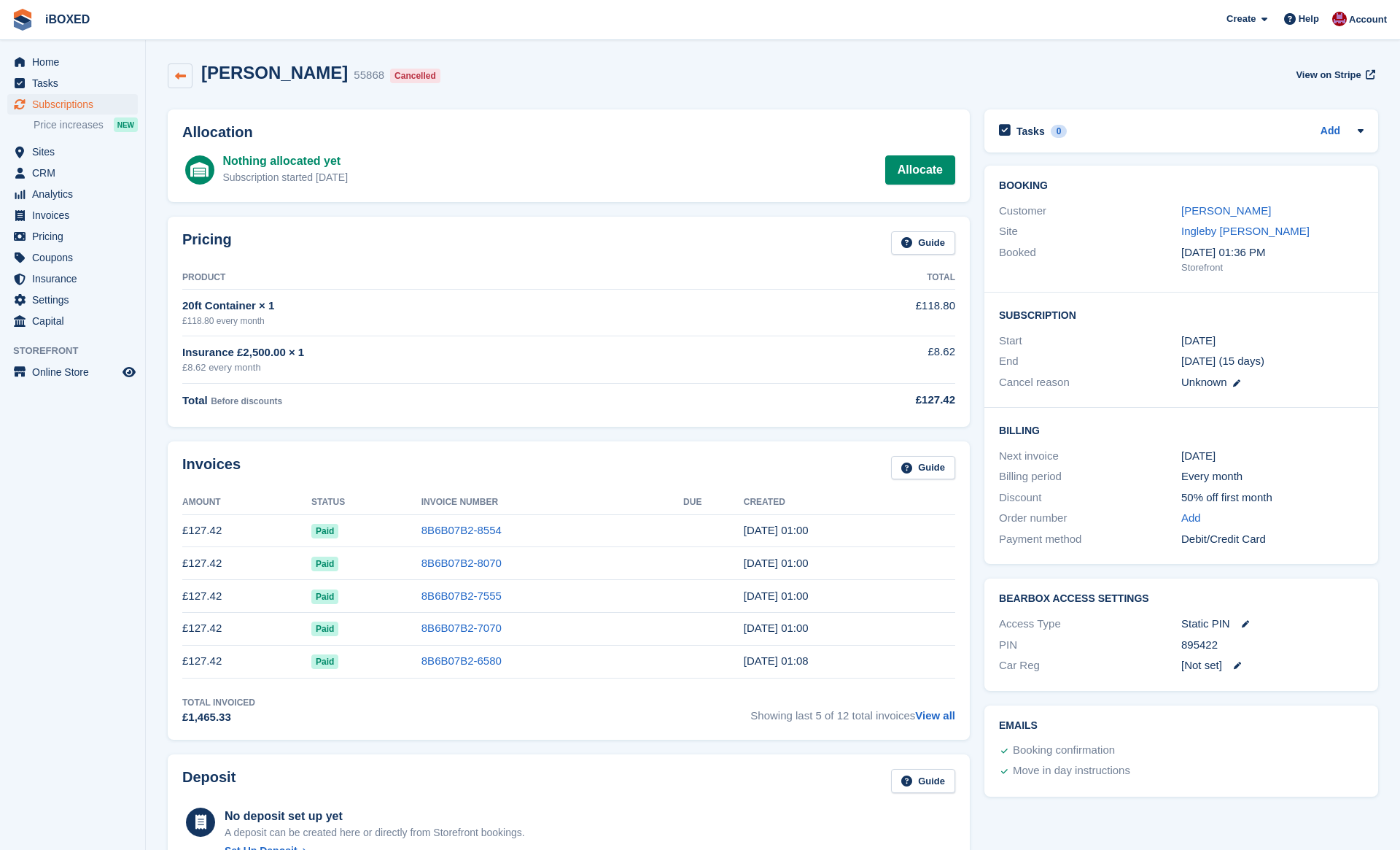
click at [182, 79] on icon at bounding box center [181, 76] width 11 height 11
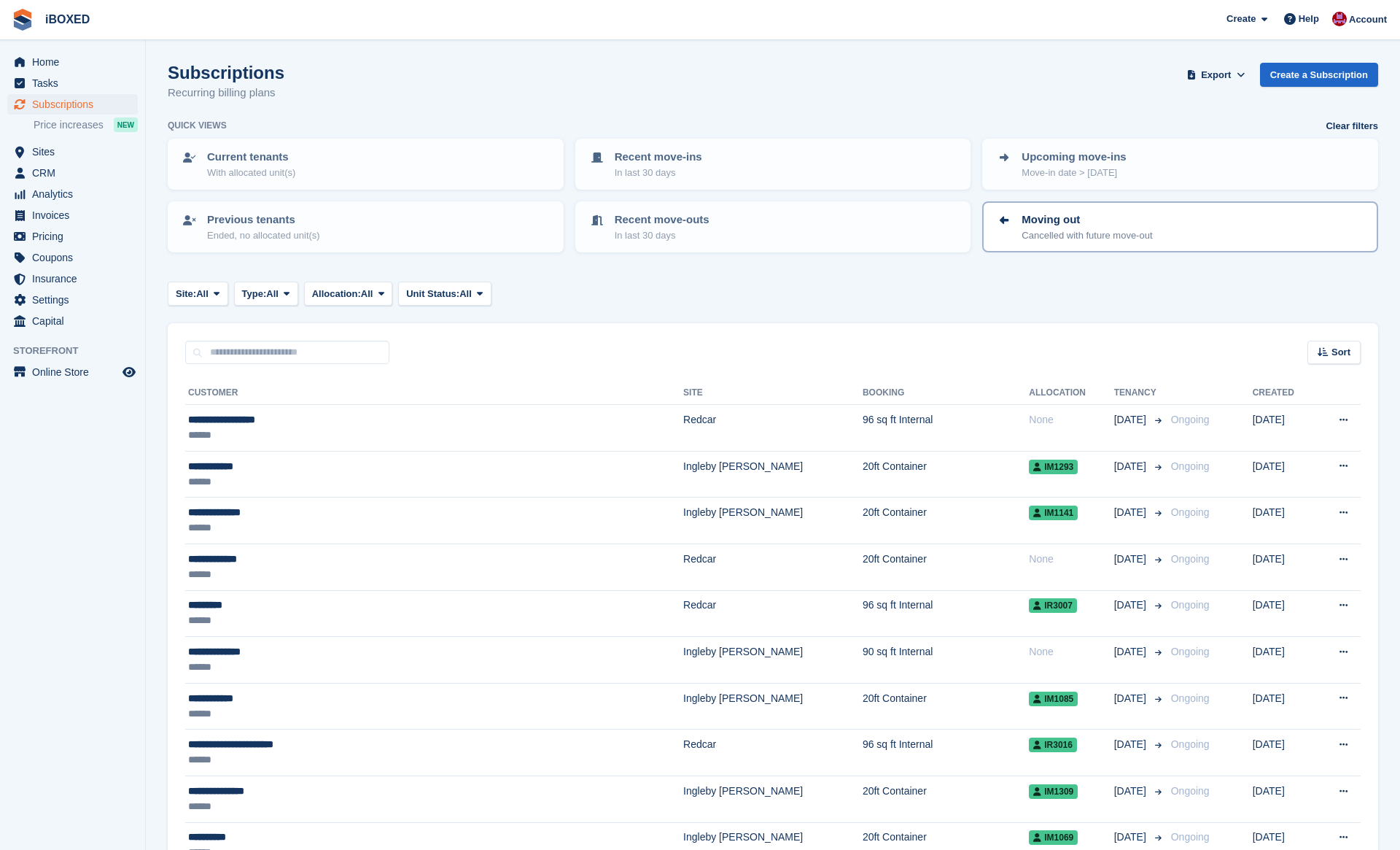
click at [1094, 212] on p "Moving out" at bounding box center [1086, 220] width 130 height 17
